Goal: Transaction & Acquisition: Purchase product/service

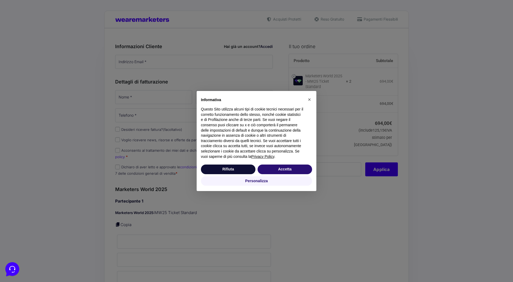
click at [267, 163] on div "Rifiuta [PERSON_NAME]" at bounding box center [256, 169] width 111 height 12
click at [270, 168] on button "Accetta" at bounding box center [285, 169] width 55 height 10
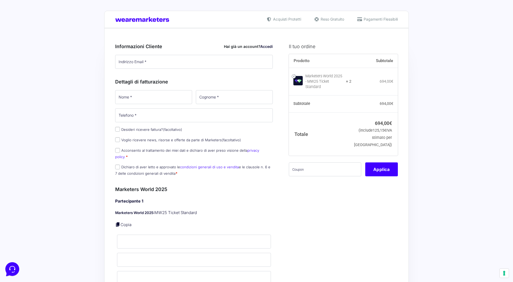
click at [175, 132] on p "Desideri ricevere fattura? (facoltativo)" at bounding box center [193, 129] width 161 height 8
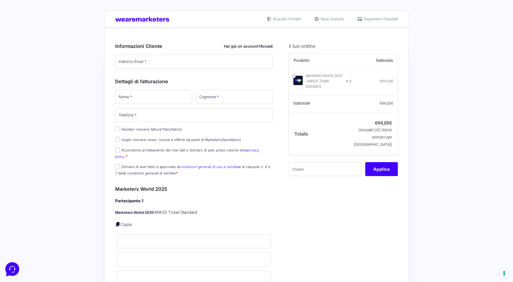
click at [154, 130] on label "Desideri ricevere fattura? (facoltativo)" at bounding box center [148, 129] width 67 height 4
click at [120, 130] on input "Desideri ricevere fattura? (facoltativo)" at bounding box center [117, 128] width 5 height 5
checkbox input "true"
select select "IT"
type input "0000000"
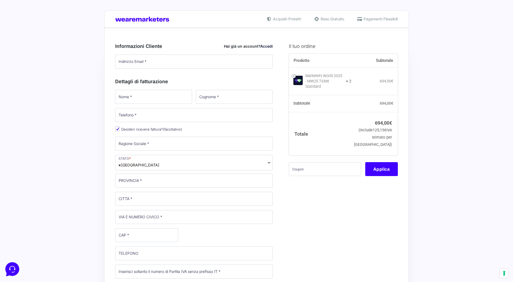
click at [136, 129] on label "Desideri ricevere fattura? (facoltativo)" at bounding box center [148, 129] width 67 height 4
click at [120, 129] on input "Desideri ricevere fattura? (facoltativo)" at bounding box center [117, 128] width 5 height 5
checkbox input "false"
select select
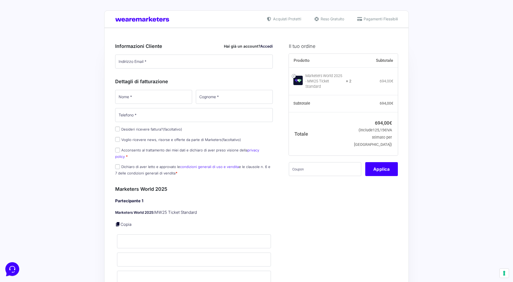
click at [136, 129] on label "Desideri ricevere fattura? (facoltativo)" at bounding box center [148, 129] width 67 height 4
click at [120, 129] on input "Desideri ricevere fattura? (facoltativo)" at bounding box center [117, 128] width 5 height 5
checkbox input "true"
select select "IT"
type input "0000000"
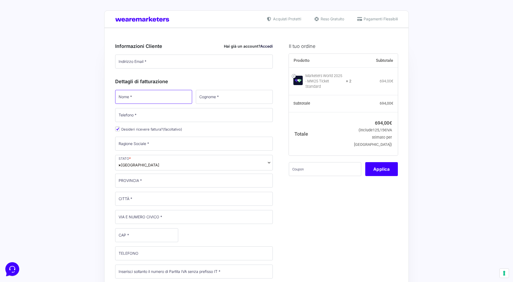
click at [161, 96] on input "Nome *" at bounding box center [153, 97] width 77 height 14
type input "[PERSON_NAME]"
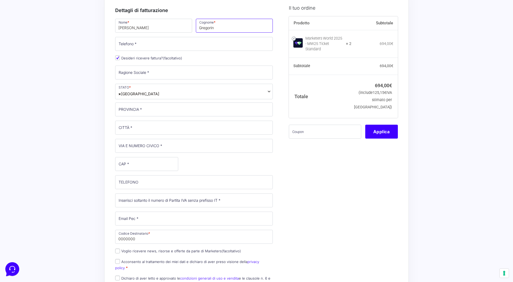
scroll to position [0, 0]
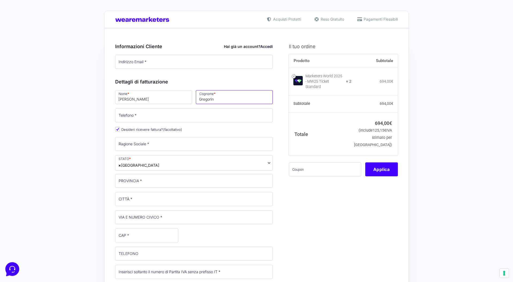
type input "Gregorin"
click at [141, 115] on input "Telefono *" at bounding box center [194, 115] width 158 height 14
type input "3478241667"
click at [137, 147] on input "Ragione Sociale *" at bounding box center [194, 144] width 158 height 14
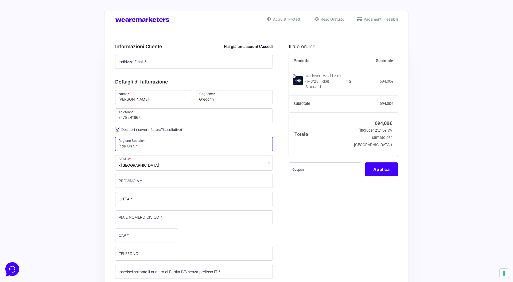
type input "Ride On Srl"
click at [130, 182] on input "PROVINCIA *" at bounding box center [194, 181] width 158 height 14
type input "[GEOGRAPHIC_DATA]"
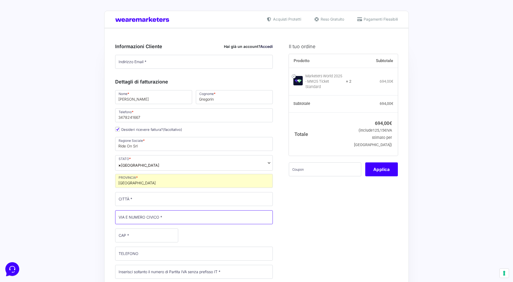
type input "Via Tertulliano"
type input "20137"
type input "marco.gregorin@marryclick.com"
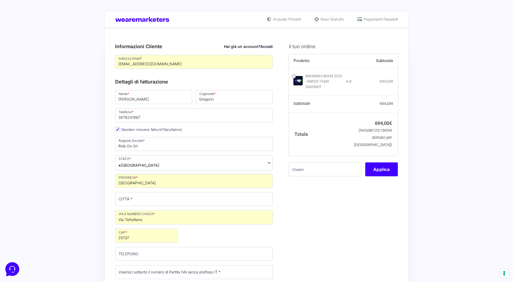
type input "marco.gregorin@marryclick.com"
type input "3478241667"
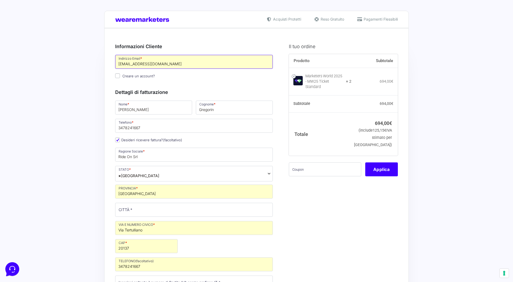
drag, startPoint x: 181, startPoint y: 65, endPoint x: 64, endPoint y: 62, distance: 116.3
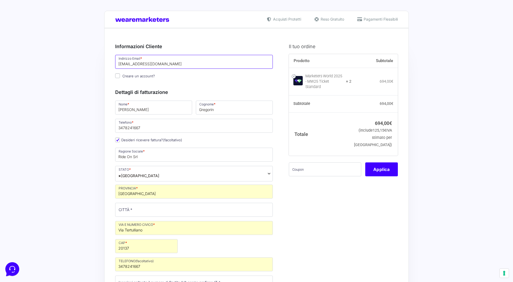
type input "[EMAIL_ADDRESS][DOMAIN_NAME]"
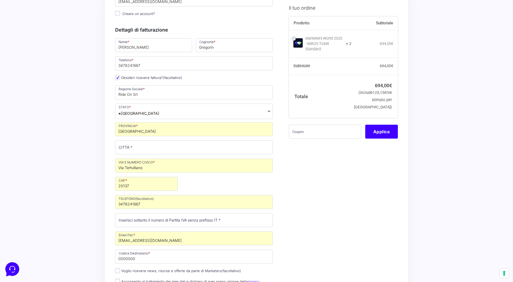
scroll to position [63, 0]
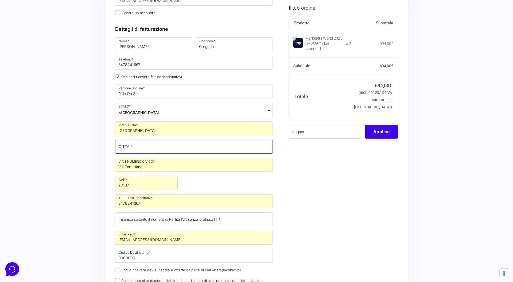
click at [131, 145] on input "CITTÀ *" at bounding box center [194, 146] width 158 height 14
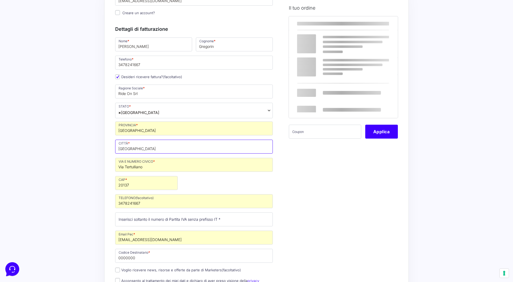
type input "[GEOGRAPHIC_DATA]"
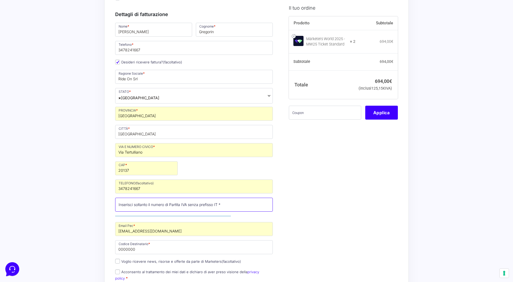
click at [151, 203] on input "Partita Iva *" at bounding box center [194, 204] width 158 height 14
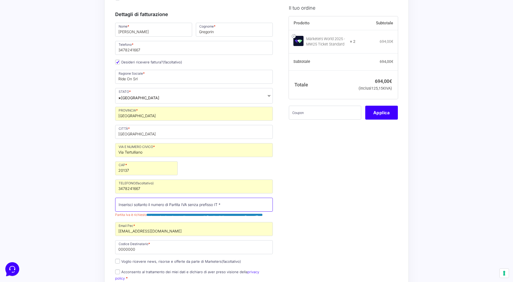
click at [145, 204] on input "Partita Iva *" at bounding box center [194, 204] width 158 height 14
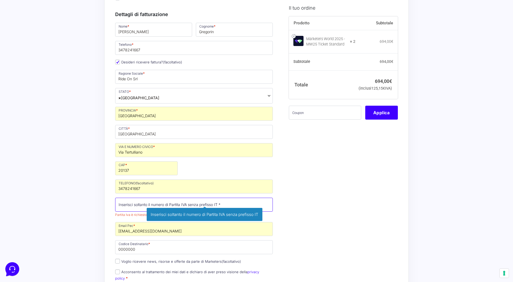
paste input "IT122683809"
click at [121, 207] on input "IT122683809" at bounding box center [194, 204] width 158 height 14
type input "122683809"
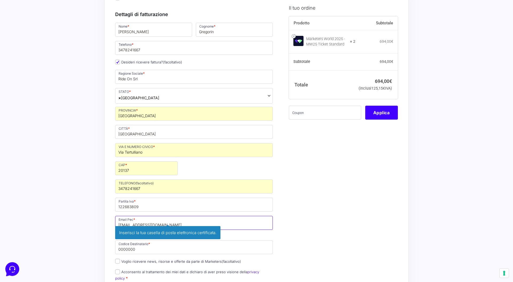
type input "[EMAIL_ADDRESS][DOMAIN_NAME]"
click at [257, 231] on p "Email Pec * rideon@pec.it Inserisci la tua casella di posta elettronica certifi…" at bounding box center [193, 226] width 161 height 22
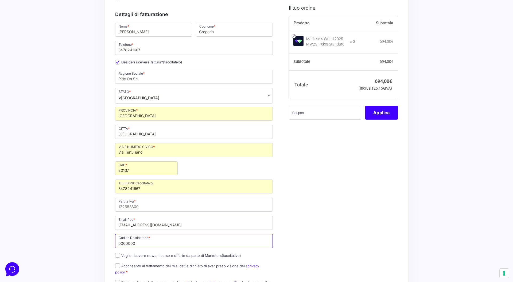
click at [168, 242] on input "0000000" at bounding box center [194, 241] width 158 height 14
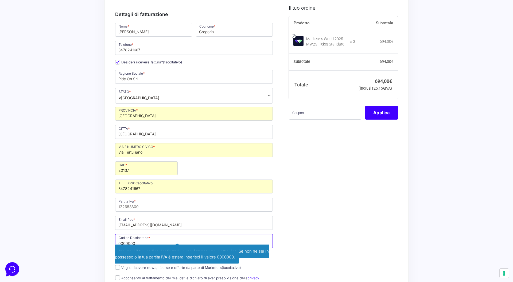
paste input "M5UXCR1"
type input "M5UXCR1"
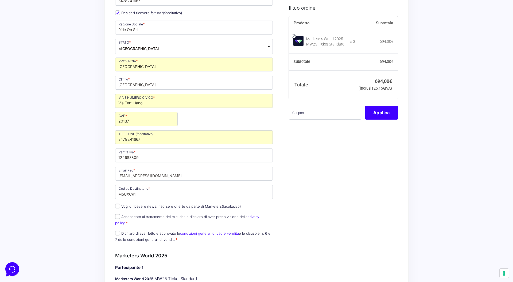
scroll to position [132, 0]
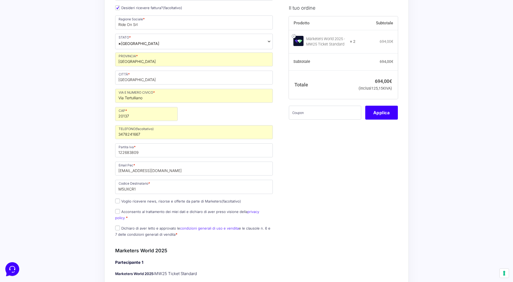
click at [193, 212] on label "Acconsento al trattamento dei miei dati e dichiaro di aver preso visione della …" at bounding box center [187, 214] width 144 height 10
click at [120, 212] on input "Acconsento al trattamento dei miei dati e dichiaro di aver preso visione della …" at bounding box center [117, 211] width 5 height 5
checkbox input "true"
click at [164, 224] on p "Dichiaro di aver letto e approvato le condizioni generali di uso e vendita e le…" at bounding box center [193, 231] width 161 height 14
click at [118, 225] on input "Dichiaro di aver letto e approvato le condizioni generali di uso e vendita e le…" at bounding box center [117, 227] width 5 height 5
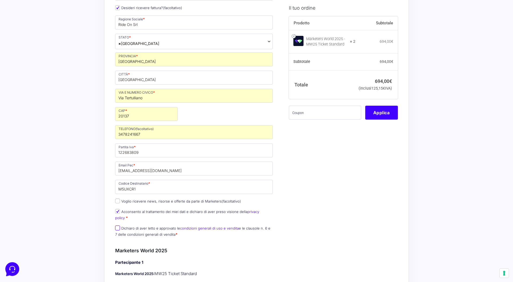
checkbox input "true"
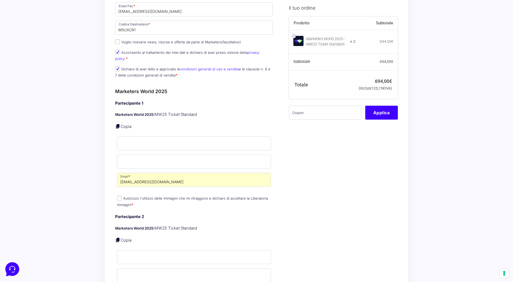
scroll to position [295, 0]
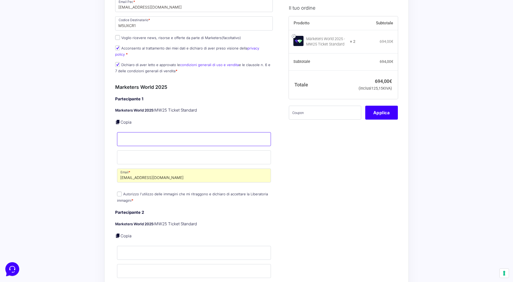
click at [152, 134] on input "Nome *" at bounding box center [194, 139] width 154 height 14
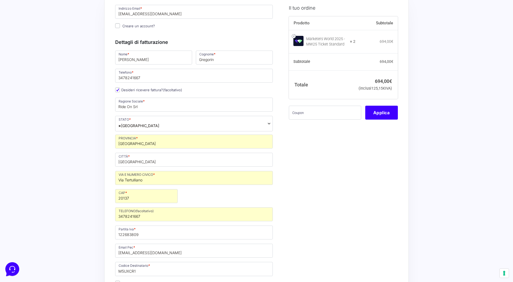
scroll to position [18, 0]
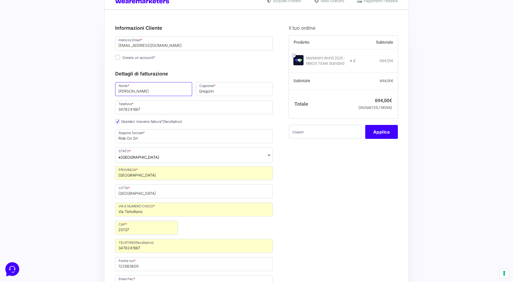
drag, startPoint x: 135, startPoint y: 93, endPoint x: 113, endPoint y: 93, distance: 21.4
click at [113, 93] on p "Nome * Marco" at bounding box center [153, 88] width 81 height 15
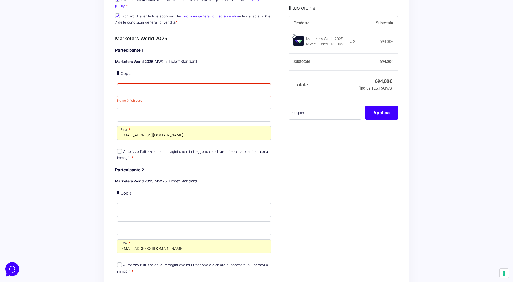
scroll to position [332, 0]
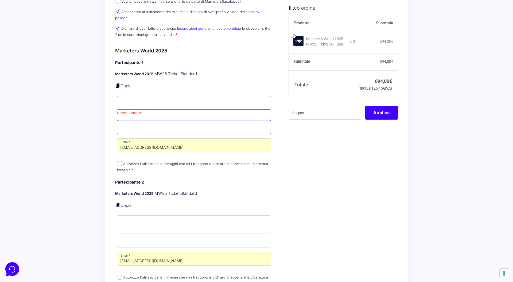
click at [133, 121] on input "Cognome *" at bounding box center [194, 127] width 154 height 14
click at [98, 115] on div "Acquisti Protetti Reso Gratuito Pagamenti Flessibili Riepilogo Ordine 694,00 € …" at bounding box center [256, 163] width 513 height 991
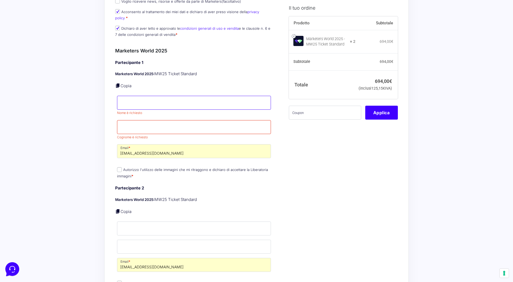
click at [149, 96] on input "Nome *" at bounding box center [194, 103] width 154 height 14
type input "[PERSON_NAME]"
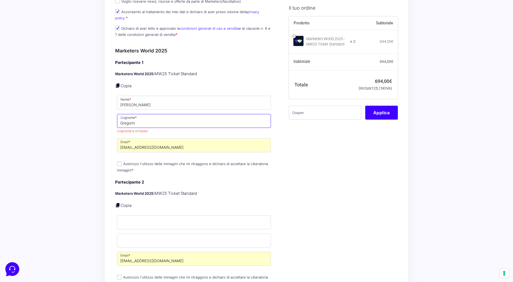
type input "Gregorin"
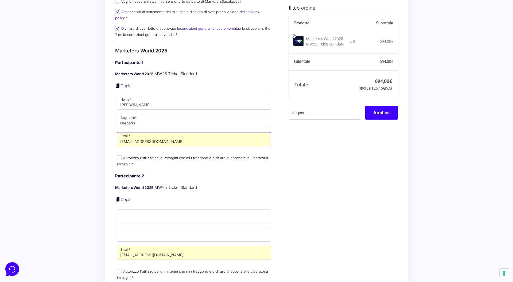
drag, startPoint x: 185, startPoint y: 141, endPoint x: 115, endPoint y: 141, distance: 69.7
click at [115, 141] on p "Email * marco.gregorin@marryclick.com" at bounding box center [194, 138] width 158 height 15
drag, startPoint x: 151, startPoint y: 135, endPoint x: 212, endPoint y: 135, distance: 61.5
click at [212, 135] on input "marco.gregorin@marryclick.com" at bounding box center [194, 139] width 154 height 14
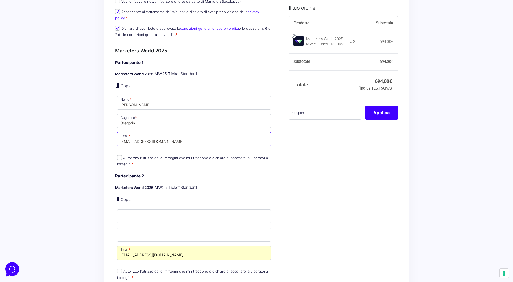
type input "[EMAIL_ADDRESS][DOMAIN_NAME]"
click at [192, 211] on input "Nome *" at bounding box center [194, 216] width 154 height 14
type input "Jonata"
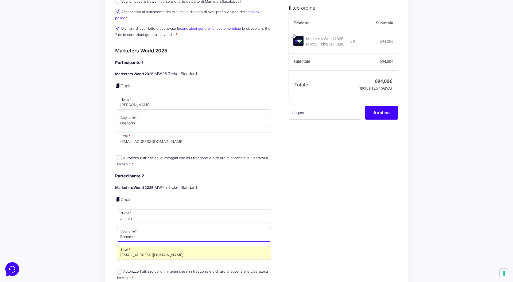
scroll to position [368, 0]
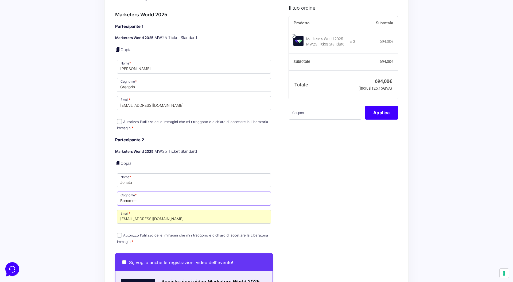
type input "Bonometti"
drag, startPoint x: 212, startPoint y: 213, endPoint x: 109, endPoint y: 213, distance: 103.4
click at [62, 18] on div "Acquisti Protetti Reso Gratuito Pagamenti Flessibili Riepilogo Ordine 694,00 € …" at bounding box center [256, 124] width 513 height 985
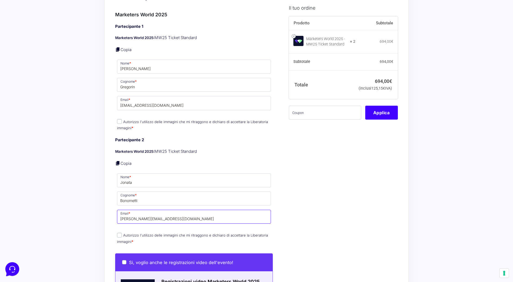
type input "[PERSON_NAME][EMAIL_ADDRESS][DOMAIN_NAME]"
click at [325, 215] on div "Il tuo ordine Prodotto Subtotale Marketers World 2025 - MW25 Ticket Standard × …" at bounding box center [341, 122] width 113 height 907
click at [316, 215] on div "Il tuo ordine Prodotto Subtotale Marketers World 2025 - MW25 Ticket Standard × …" at bounding box center [341, 122] width 113 height 907
click at [217, 119] on label "Autorizzo l'utilizzo delle immagini che mi ritraggono e dichiaro di accettare l…" at bounding box center [192, 124] width 151 height 10
click at [122, 119] on input "Autorizzo l'utilizzo delle immagini che mi ritraggono e dichiaro di accettare l…" at bounding box center [119, 121] width 5 height 5
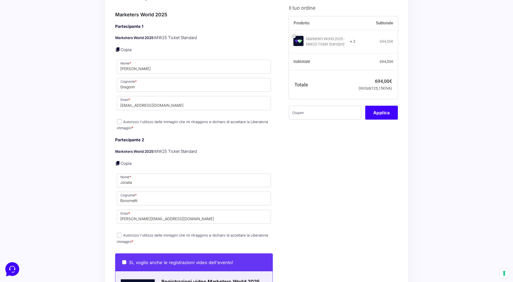
checkbox input "true"
click at [166, 233] on label "Autorizzo l'utilizzo delle immagini che mi ritraggono e dichiaro di accettare l…" at bounding box center [192, 238] width 151 height 10
click at [122, 232] on input "Autorizzo l'utilizzo delle immagini che mi ritraggono e dichiaro di accettare l…" at bounding box center [119, 234] width 5 height 5
checkbox input "true"
click at [323, 207] on div "Il tuo ordine Prodotto Subtotale Marketers World 2025 - MW25 Ticket Standard × …" at bounding box center [341, 122] width 113 height 907
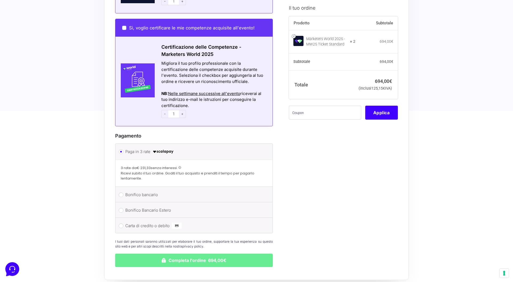
scroll to position [686, 0]
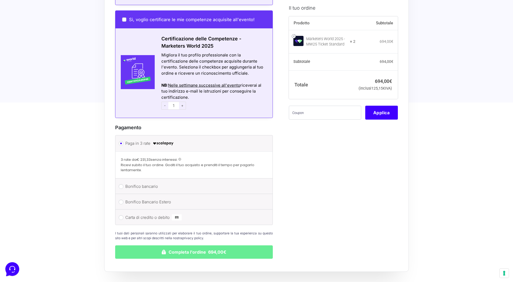
click at [139, 213] on label "Carta di credito o debito" at bounding box center [192, 217] width 135 height 8
click at [123, 215] on input "Carta di credito o debito" at bounding box center [121, 217] width 5 height 5
radio input "true"
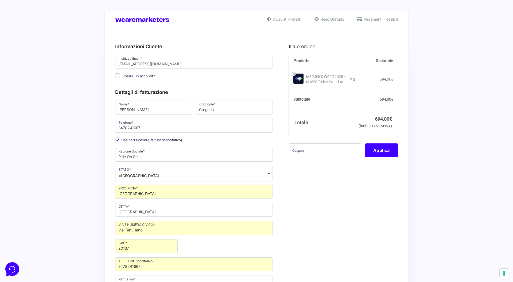
scroll to position [6, 0]
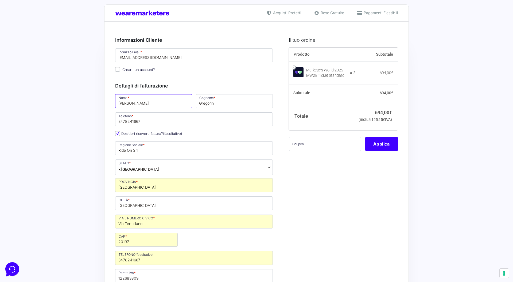
drag, startPoint x: 149, startPoint y: 103, endPoint x: 107, endPoint y: 103, distance: 41.4
type input "[PERSON_NAME]"
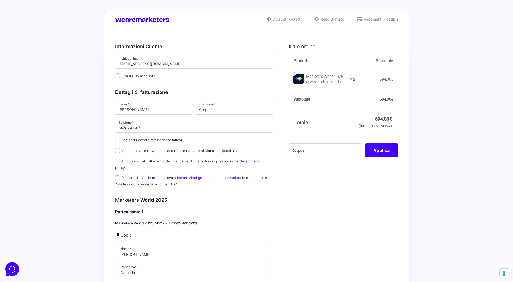
click at [137, 139] on label "Desideri ricevere fattura? (facoltativo)" at bounding box center [148, 140] width 67 height 4
click at [120, 139] on input "Desideri ricevere fattura? (facoltativo)" at bounding box center [117, 139] width 5 height 5
checkbox input "true"
type input "Ride On Srl"
select select "IT"
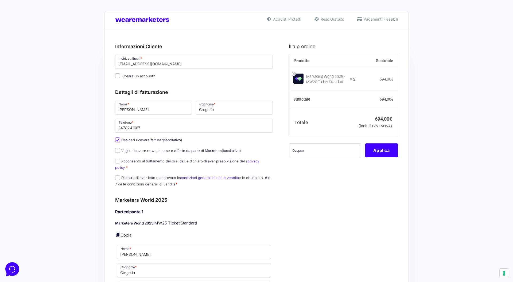
type input "[GEOGRAPHIC_DATA]"
type input "Via Tertulliano"
type input "20137"
type input "3478241667"
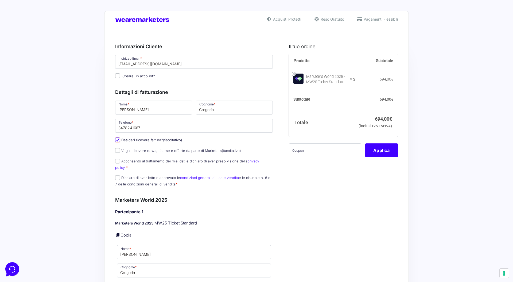
type input "122683809"
type input "[EMAIL_ADDRESS][DOMAIN_NAME]"
type input "M5UXCR1"
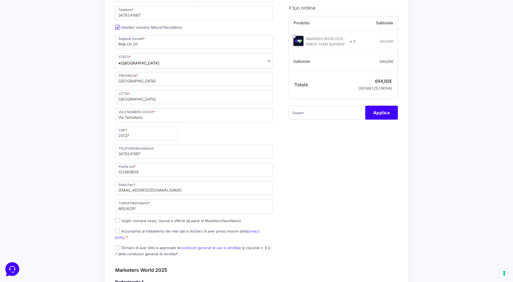
scroll to position [124, 0]
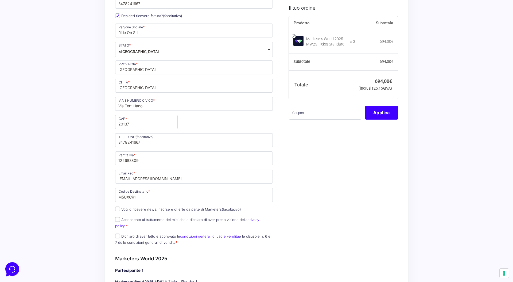
click at [168, 221] on label "Acconsento al trattamento dei miei dati e dichiaro di aver preso visione della …" at bounding box center [187, 222] width 144 height 10
click at [120, 221] on input "Acconsento al trattamento dei miei dati e dichiaro di aver preso visione della …" at bounding box center [117, 219] width 5 height 5
checkbox input "true"
click at [155, 234] on label "Dichiaro di aver letto e approvato le condizioni generali di uso e vendita e le…" at bounding box center [192, 239] width 155 height 10
click at [120, 233] on input "Dichiaro di aver letto e approvato le condizioni generali di uso e vendita e le…" at bounding box center [117, 235] width 5 height 5
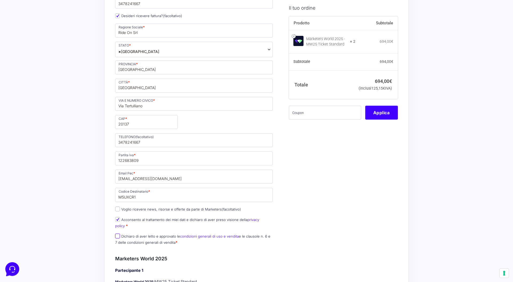
checkbox input "true"
